Goal: Navigation & Orientation: Find specific page/section

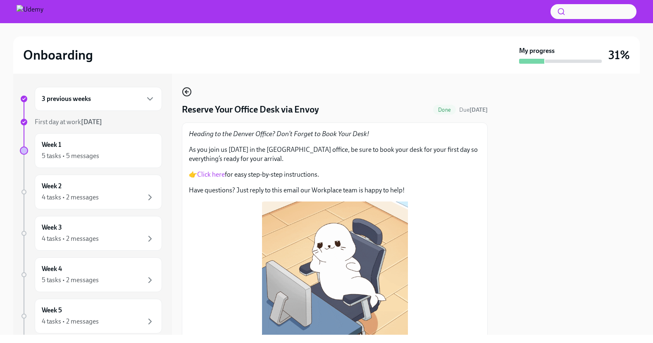
click at [187, 93] on icon "button" at bounding box center [187, 92] width 10 height 10
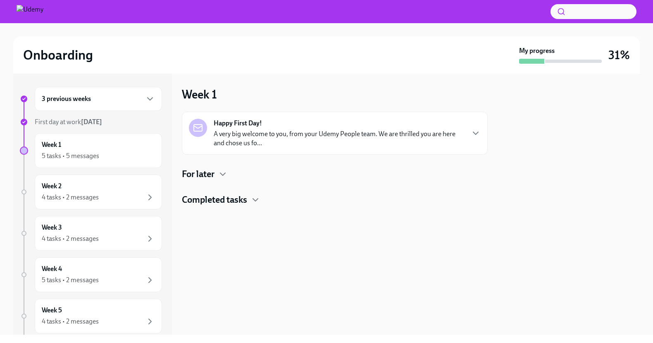
click at [300, 139] on p "A very big welcome to you, from your Udemy People team. We are thrilled you are…" at bounding box center [339, 138] width 251 height 18
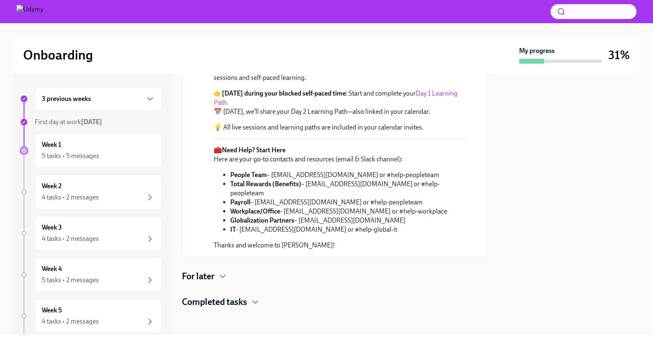
scroll to position [229, 0]
click at [128, 153] on div "5 tasks • 5 messages" at bounding box center [98, 156] width 113 height 10
click at [214, 277] on h4 "For later" at bounding box center [198, 276] width 33 height 12
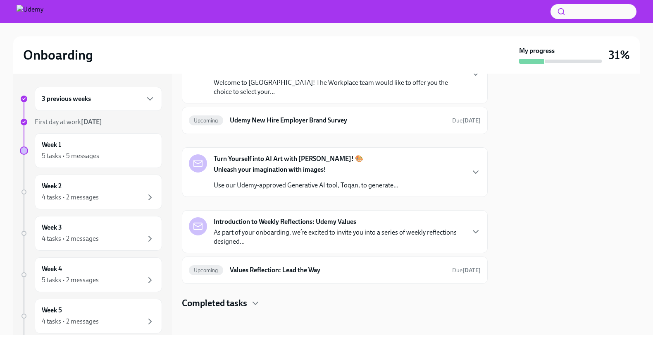
scroll to position [504, 0]
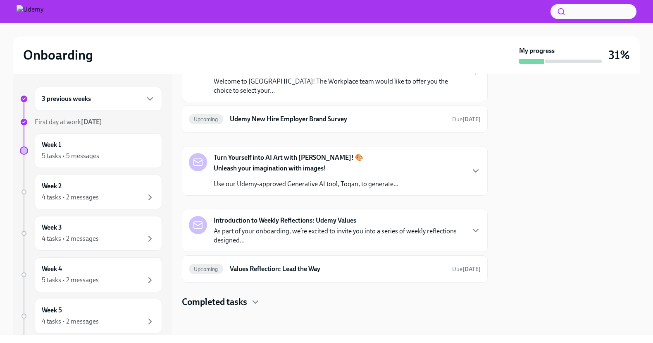
click at [327, 95] on p "Welcome to [GEOGRAPHIC_DATA]! The Workplace team would like to offer you the ch…" at bounding box center [339, 86] width 251 height 18
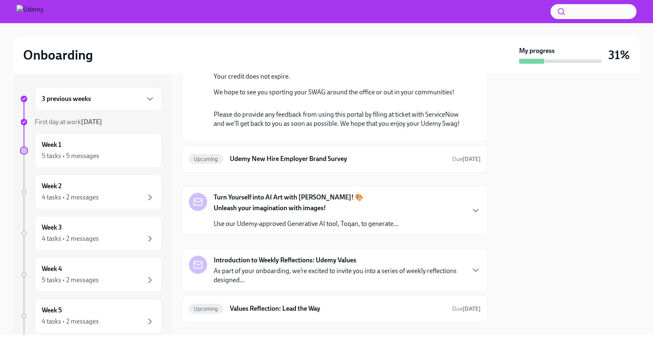
scroll to position [627, 0]
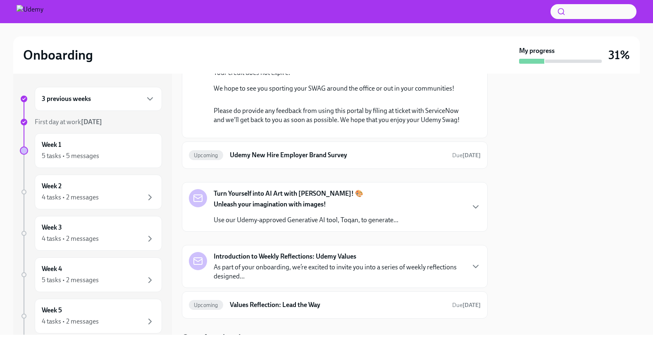
click at [382, 18] on link "the swag portal." at bounding box center [404, 14] width 45 height 8
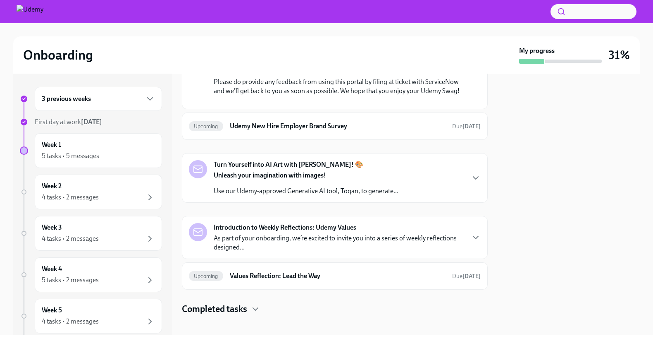
scroll to position [653, 0]
